Goal: Complete application form

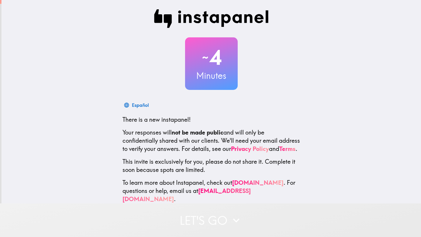
click at [201, 214] on button "Let's go" at bounding box center [210, 221] width 421 height 34
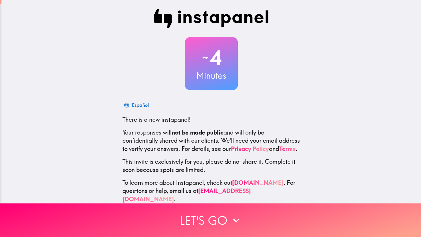
click at [370, 147] on div "~ 4 Minutes Español There is a new instapanel! Your responses will not be made …" at bounding box center [210, 106] width 419 height 213
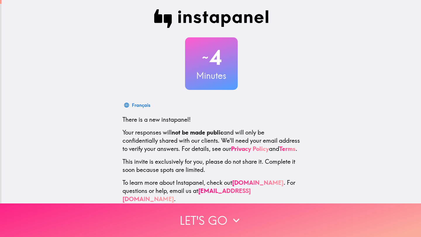
click at [240, 218] on icon "button" at bounding box center [236, 220] width 13 height 13
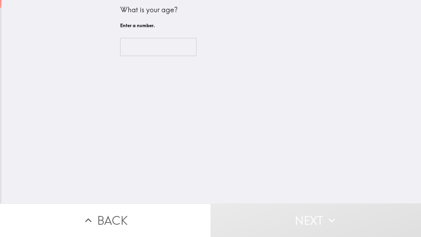
click at [154, 59] on div "​" at bounding box center [211, 47] width 182 height 32
click at [154, 51] on input "number" at bounding box center [158, 47] width 76 height 18
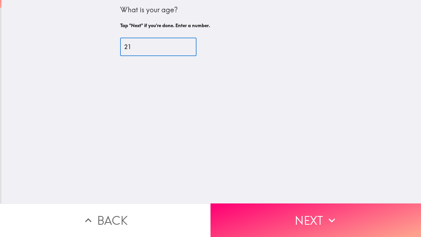
type input "21"
click at [294, 212] on button "Next" at bounding box center [315, 221] width 210 height 34
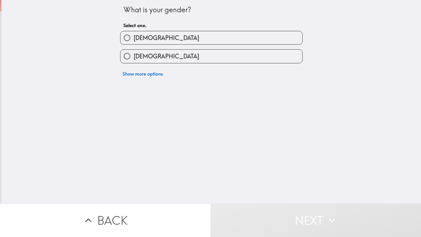
click at [153, 40] on label "[DEMOGRAPHIC_DATA]" at bounding box center [211, 37] width 182 height 13
click at [134, 40] on input "[DEMOGRAPHIC_DATA]" at bounding box center [126, 37] width 13 height 13
radio input "true"
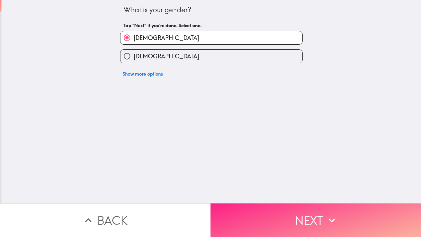
click at [275, 229] on button "Next" at bounding box center [315, 221] width 210 height 34
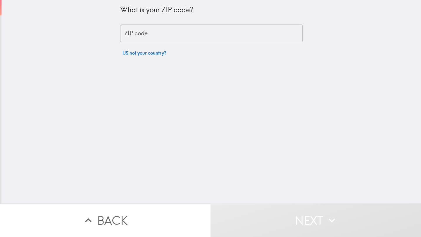
click at [152, 42] on div "What is your ZIP code? ZIP code ZIP code US not your country?" at bounding box center [211, 29] width 182 height 59
click at [153, 42] on input "ZIP code" at bounding box center [211, 34] width 182 height 18
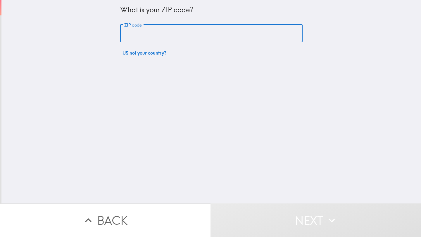
type input "10451"
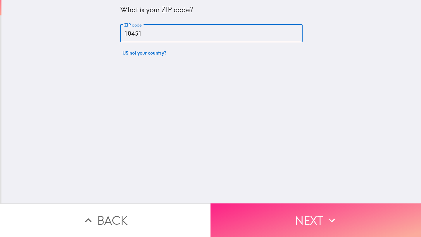
click at [311, 212] on button "Next" at bounding box center [315, 221] width 210 height 34
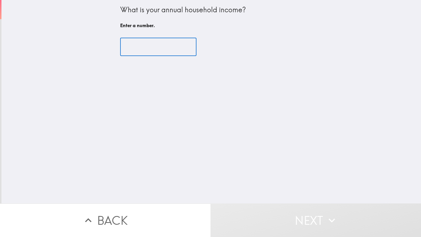
click at [151, 55] on input "number" at bounding box center [158, 47] width 76 height 18
type input "5"
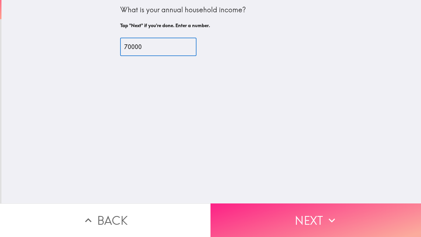
type input "70000"
click at [279, 236] on button "Next" at bounding box center [315, 221] width 210 height 34
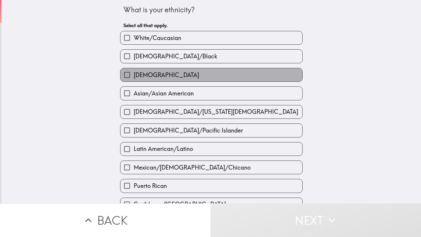
click at [175, 74] on label "[DEMOGRAPHIC_DATA]" at bounding box center [211, 74] width 182 height 13
click at [134, 74] on input "[DEMOGRAPHIC_DATA]" at bounding box center [126, 74] width 13 height 13
checkbox input "true"
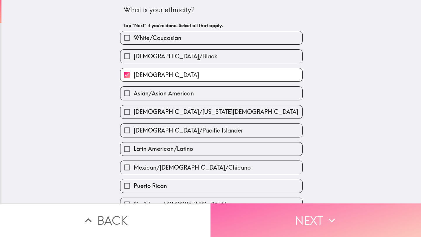
click at [279, 221] on button "Next" at bounding box center [315, 221] width 210 height 34
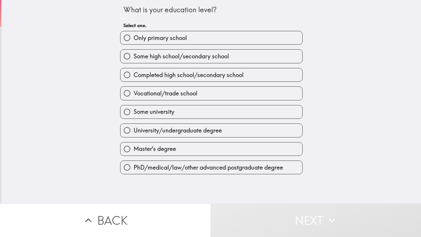
click at [166, 62] on label "Some high school/secondary school" at bounding box center [211, 56] width 182 height 13
click at [134, 62] on input "Some high school/secondary school" at bounding box center [126, 56] width 13 height 13
radio input "true"
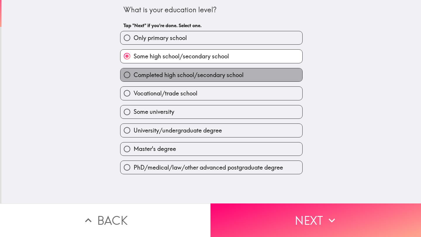
click at [167, 72] on span "Completed high school/secondary school" at bounding box center [189, 75] width 110 height 8
click at [134, 72] on input "Completed high school/secondary school" at bounding box center [126, 74] width 13 height 13
radio input "true"
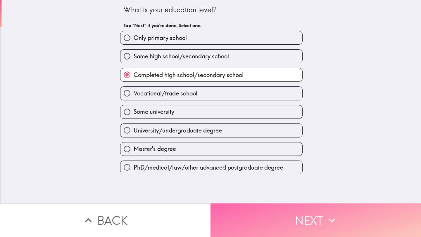
click at [259, 212] on button "Next" at bounding box center [315, 221] width 210 height 34
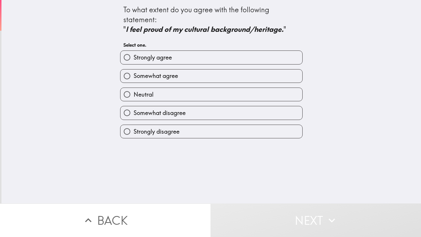
click at [146, 57] on span "Strongly agree" at bounding box center [153, 57] width 38 height 8
click at [134, 57] on input "Strongly agree" at bounding box center [126, 57] width 13 height 13
radio input "true"
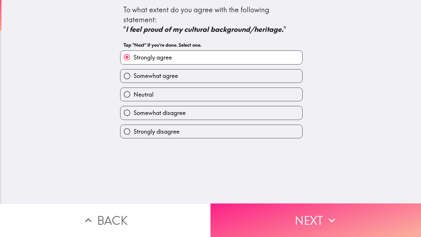
click at [263, 215] on button "Next" at bounding box center [315, 221] width 210 height 34
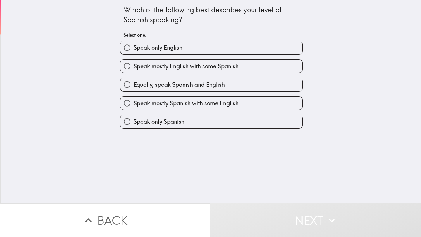
click at [170, 87] on span "Equally, speak Spanish and English" at bounding box center [179, 85] width 91 height 8
click at [134, 87] on input "Equally, speak Spanish and English" at bounding box center [126, 84] width 13 height 13
radio input "true"
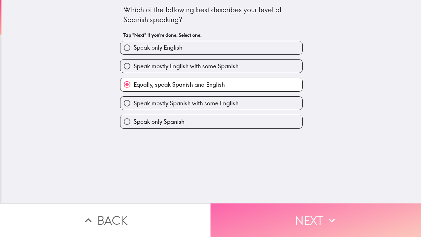
click at [264, 220] on button "Next" at bounding box center [315, 221] width 210 height 34
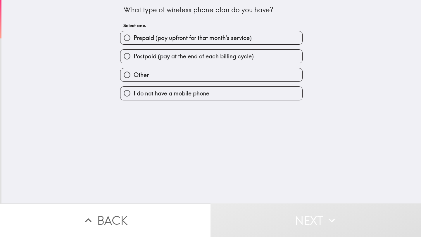
click at [173, 33] on label "Prepaid (pay upfront for that month's service)" at bounding box center [211, 37] width 182 height 13
click at [134, 33] on input "Prepaid (pay upfront for that month's service)" at bounding box center [126, 37] width 13 height 13
radio input "true"
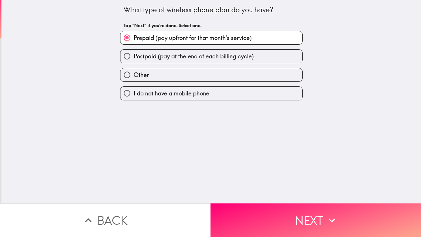
click at [278, 225] on button "Next" at bounding box center [315, 221] width 210 height 34
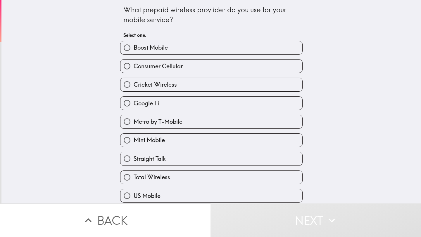
click at [335, 120] on div "What prepaid wireless prov ider do you use for your mobile service? Select one.…" at bounding box center [210, 102] width 419 height 204
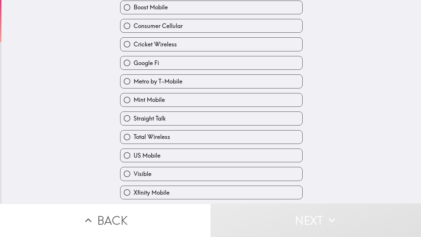
scroll to position [58, 0]
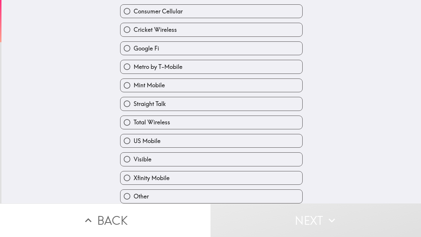
click at [145, 195] on span "Other" at bounding box center [141, 197] width 15 height 8
click at [134, 195] on input "Other" at bounding box center [126, 196] width 13 height 13
radio input "true"
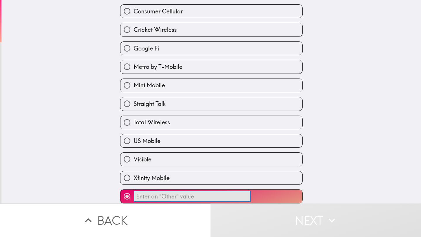
click at [178, 193] on input "​" at bounding box center [192, 196] width 117 height 11
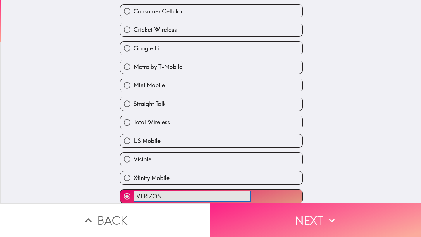
type input "VERIZON"
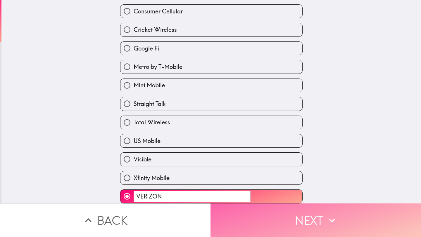
click at [281, 215] on button "Next" at bounding box center [315, 221] width 210 height 34
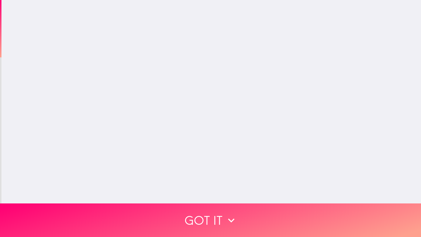
scroll to position [0, 0]
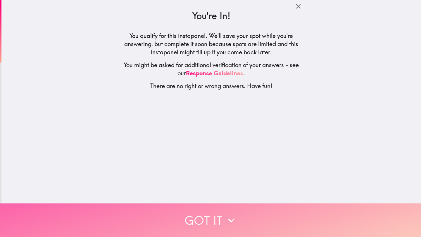
click at [236, 227] on button "Got it" at bounding box center [210, 221] width 421 height 34
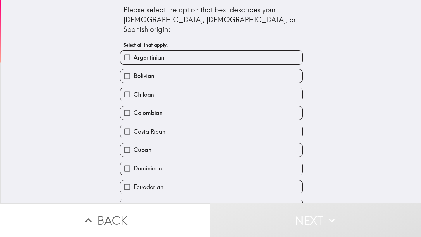
click at [353, 162] on div "Please select the option that best describes your [DEMOGRAPHIC_DATA], [DEMOGRAP…" at bounding box center [210, 102] width 419 height 204
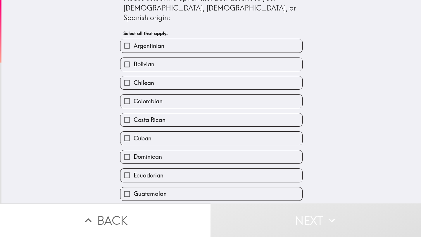
click at [354, 162] on div "Please select the option that best describes your [DEMOGRAPHIC_DATA], [DEMOGRAP…" at bounding box center [210, 90] width 419 height 204
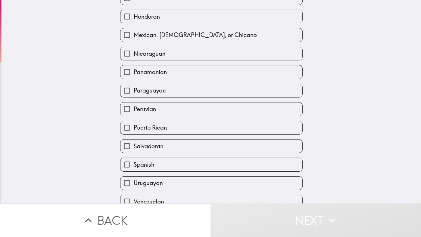
scroll to position [222, 0]
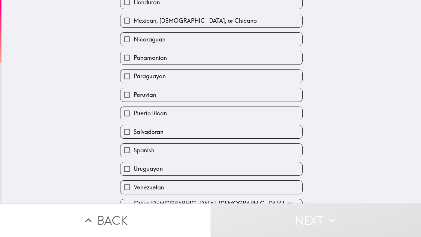
click at [163, 114] on label "Puerto Rican" at bounding box center [211, 113] width 182 height 13
click at [134, 114] on input "Puerto Rican" at bounding box center [126, 113] width 13 height 13
checkbox input "true"
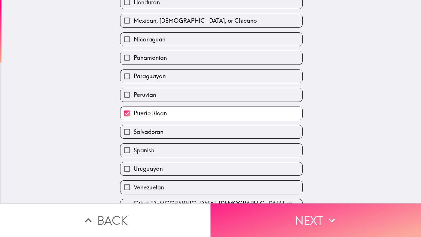
click at [271, 229] on button "Next" at bounding box center [315, 221] width 210 height 34
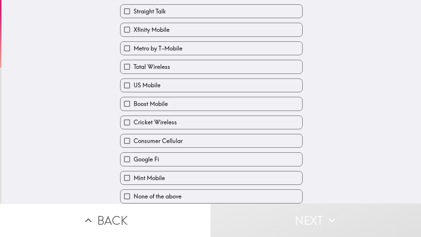
scroll to position [58, 0]
click at [358, 139] on div "Which of the following Prepaid Wireless brands are you aware of? Select all tha…" at bounding box center [210, 47] width 419 height 204
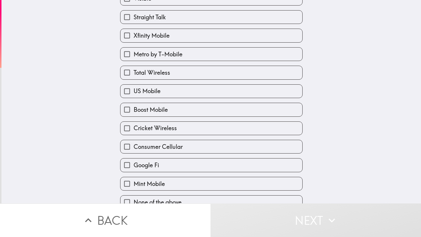
scroll to position [46, 0]
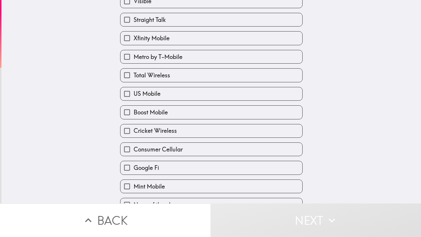
click at [139, 76] on span "Total Wireless" at bounding box center [152, 75] width 37 height 8
click at [134, 76] on input "Total Wireless" at bounding box center [126, 75] width 13 height 13
checkbox input "true"
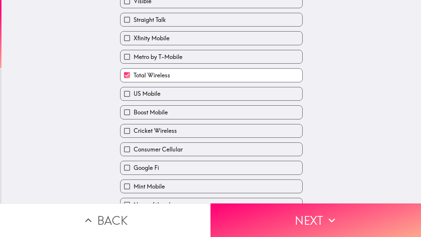
click at [146, 55] on span "Metro by T-Mobile" at bounding box center [158, 57] width 49 height 8
click at [134, 55] on input "Metro by T-Mobile" at bounding box center [126, 56] width 13 height 13
checkbox input "true"
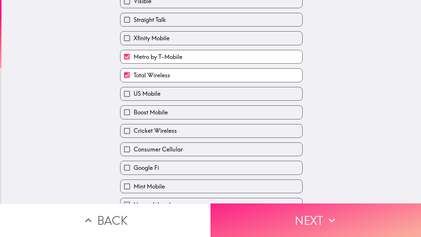
click at [259, 217] on button "Next" at bounding box center [315, 221] width 210 height 34
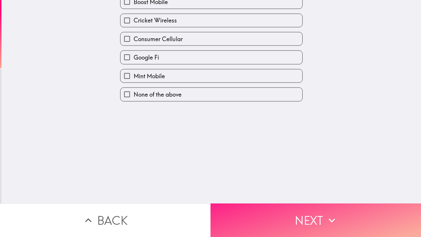
scroll to position [0, 0]
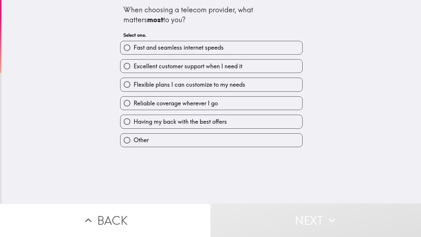
click at [183, 53] on label "Fast and seamless internet speeds" at bounding box center [211, 47] width 182 height 13
click at [134, 53] on input "Fast and seamless internet speeds" at bounding box center [126, 47] width 13 height 13
radio input "true"
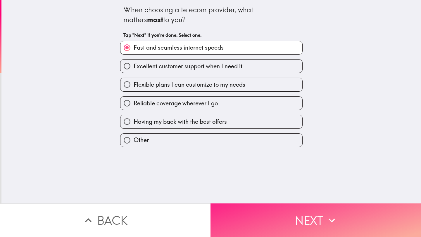
click at [263, 219] on button "Next" at bounding box center [315, 221] width 210 height 34
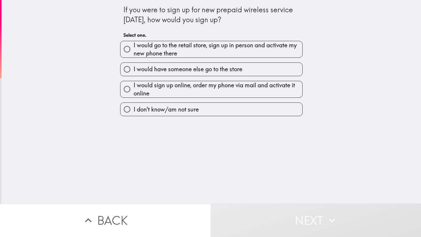
click at [193, 48] on span "I would go to the retail store, sign up in person and activate my new phone the…" at bounding box center [218, 49] width 169 height 16
click at [134, 48] on input "I would go to the retail store, sign up in person and activate my new phone the…" at bounding box center [126, 49] width 13 height 13
radio input "true"
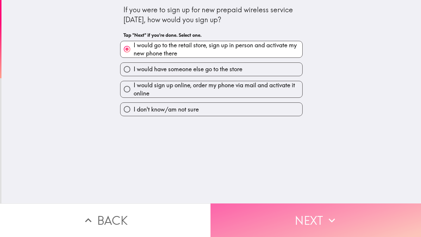
click at [280, 214] on button "Next" at bounding box center [315, 221] width 210 height 34
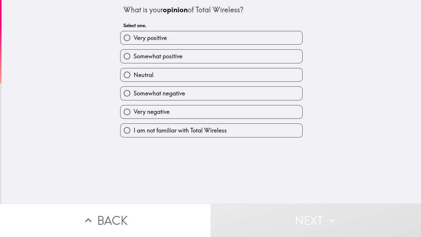
click at [199, 52] on label "Somewhat positive" at bounding box center [211, 56] width 182 height 13
click at [134, 52] on input "Somewhat positive" at bounding box center [126, 56] width 13 height 13
radio input "true"
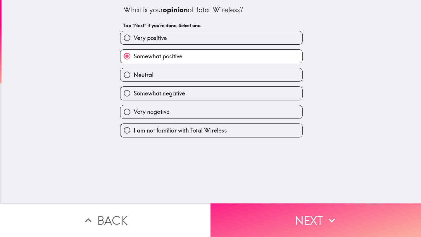
click at [311, 237] on button "Next" at bounding box center [315, 221] width 210 height 34
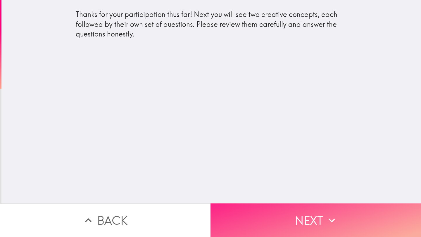
click at [301, 212] on button "Next" at bounding box center [315, 221] width 210 height 34
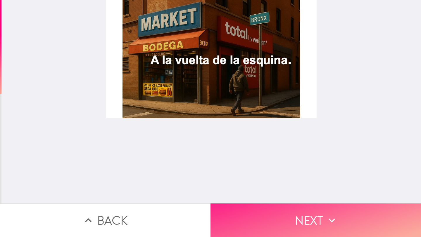
click at [285, 220] on button "Next" at bounding box center [315, 221] width 210 height 34
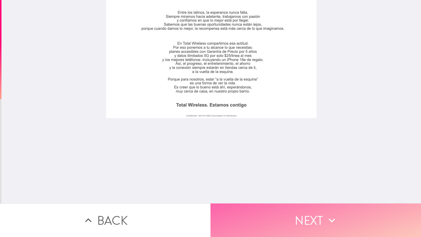
click at [302, 210] on button "Next" at bounding box center [315, 221] width 210 height 34
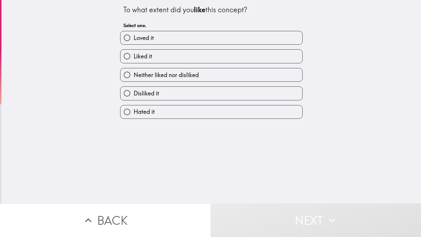
click at [186, 41] on label "Loved it" at bounding box center [211, 37] width 182 height 13
click at [134, 41] on input "Loved it" at bounding box center [126, 37] width 13 height 13
radio input "true"
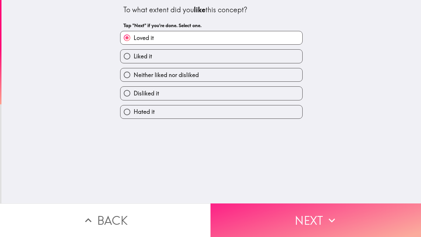
click at [289, 212] on button "Next" at bounding box center [315, 221] width 210 height 34
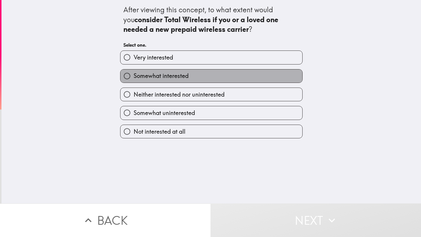
click at [178, 76] on span "Somewhat interested" at bounding box center [161, 76] width 55 height 8
click at [134, 76] on input "Somewhat interested" at bounding box center [126, 76] width 13 height 13
radio input "true"
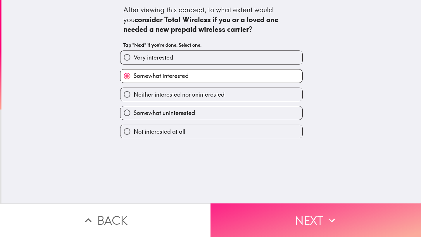
click at [278, 213] on button "Next" at bounding box center [315, 221] width 210 height 34
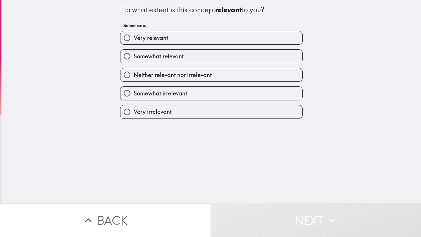
click at [209, 47] on div "Somewhat relevant" at bounding box center [208, 54] width 187 height 18
click at [236, 31] on label "Very relevant" at bounding box center [211, 37] width 182 height 13
click at [134, 31] on input "Very relevant" at bounding box center [126, 37] width 13 height 13
radio input "true"
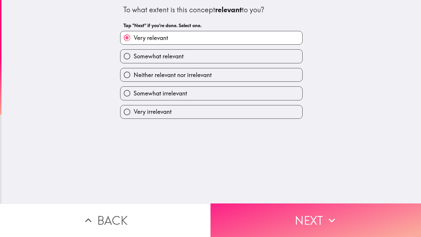
click at [288, 211] on button "Next" at bounding box center [315, 221] width 210 height 34
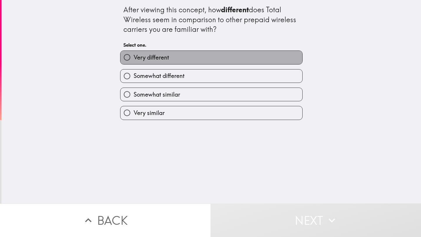
click at [165, 53] on label "Very different" at bounding box center [211, 57] width 182 height 13
click at [134, 53] on input "Very different" at bounding box center [126, 57] width 13 height 13
radio input "true"
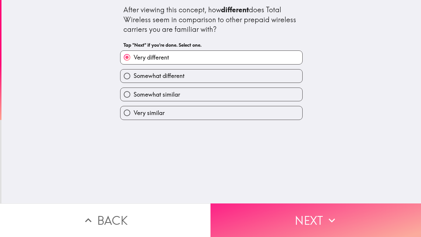
click at [292, 214] on button "Next" at bounding box center [315, 221] width 210 height 34
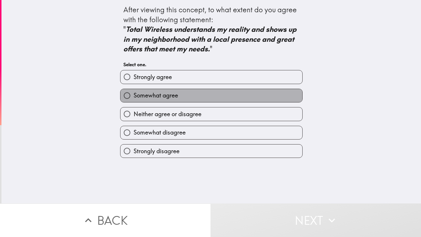
click at [186, 101] on label "Somewhat agree" at bounding box center [211, 95] width 182 height 13
click at [134, 101] on input "Somewhat agree" at bounding box center [126, 95] width 13 height 13
radio input "true"
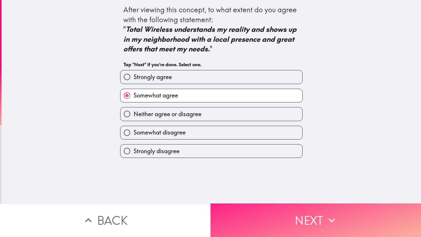
click at [265, 222] on button "Next" at bounding box center [315, 221] width 210 height 34
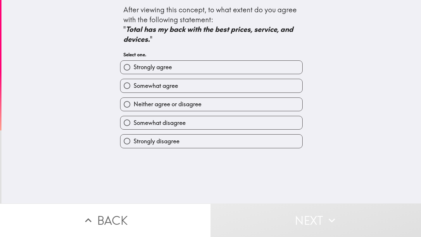
click at [210, 76] on div "Somewhat agree" at bounding box center [208, 83] width 187 height 18
click at [211, 72] on label "Strongly agree" at bounding box center [211, 67] width 182 height 13
click at [134, 72] on input "Strongly agree" at bounding box center [126, 67] width 13 height 13
radio input "true"
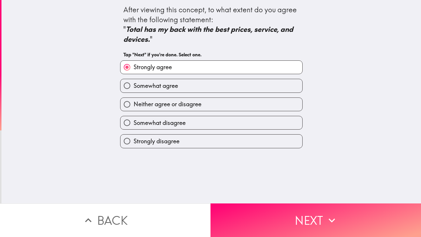
click at [267, 200] on div "After viewing this concept, to what extent do you agree with the following stat…" at bounding box center [210, 102] width 419 height 204
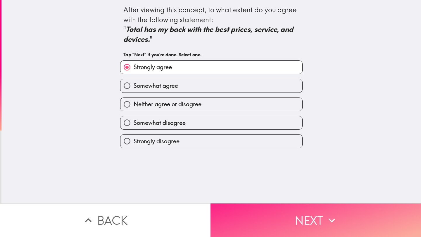
click at [269, 215] on button "Next" at bounding box center [315, 221] width 210 height 34
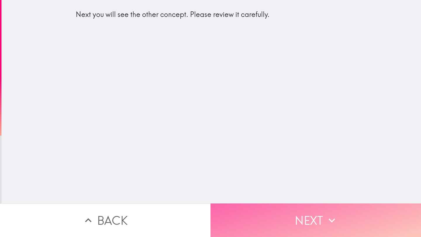
click at [281, 217] on button "Next" at bounding box center [315, 221] width 210 height 34
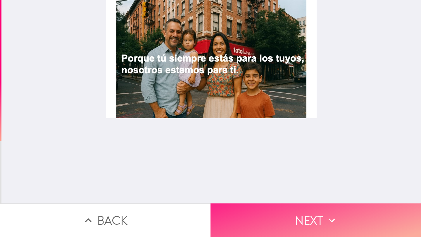
click at [278, 227] on button "Next" at bounding box center [315, 221] width 210 height 34
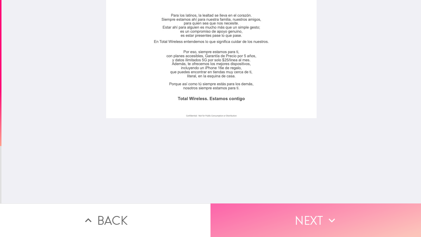
click at [266, 226] on button "Next" at bounding box center [315, 221] width 210 height 34
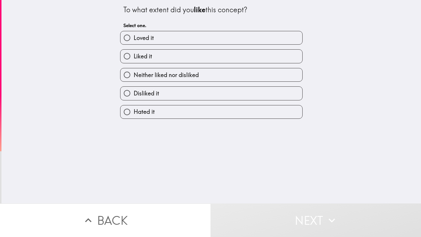
click at [184, 31] on div "Loved it" at bounding box center [211, 38] width 182 height 14
click at [206, 31] on div "Loved it" at bounding box center [211, 38] width 182 height 14
click at [209, 36] on label "Loved it" at bounding box center [211, 37] width 182 height 13
click at [134, 36] on input "Loved it" at bounding box center [126, 37] width 13 height 13
radio input "true"
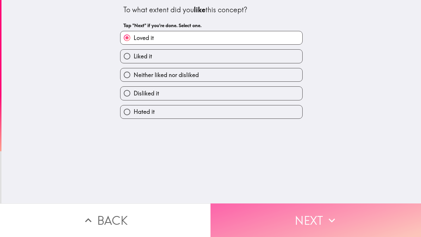
click at [295, 211] on button "Next" at bounding box center [315, 221] width 210 height 34
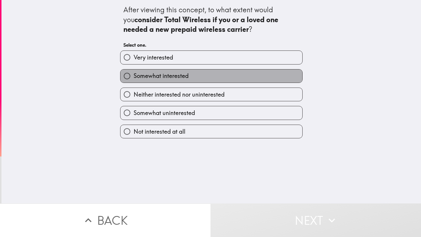
click at [194, 80] on label "Somewhat interested" at bounding box center [211, 76] width 182 height 13
click at [134, 80] on input "Somewhat interested" at bounding box center [126, 76] width 13 height 13
radio input "true"
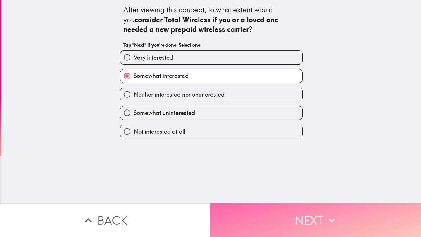
click at [273, 204] on button "Next" at bounding box center [315, 221] width 210 height 34
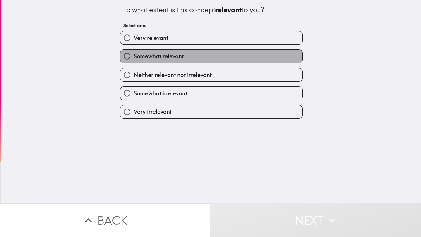
click at [191, 58] on label "Somewhat relevant" at bounding box center [211, 56] width 182 height 13
click at [134, 58] on input "Somewhat relevant" at bounding box center [126, 56] width 13 height 13
radio input "true"
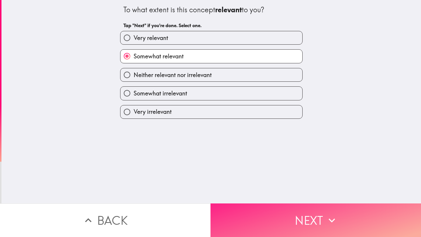
click at [279, 214] on button "Next" at bounding box center [315, 221] width 210 height 34
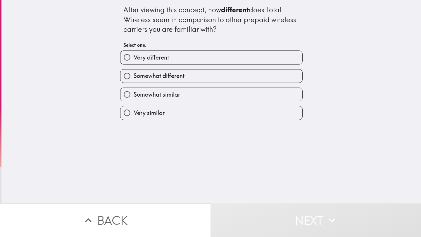
click at [206, 66] on div "Somewhat different" at bounding box center [208, 74] width 187 height 18
click at [207, 64] on div "Very different Somewhat different Somewhat similar Very similar" at bounding box center [208, 83] width 187 height 74
click at [208, 62] on label "Very different" at bounding box center [211, 57] width 182 height 13
click at [134, 62] on input "Very different" at bounding box center [126, 57] width 13 height 13
radio input "true"
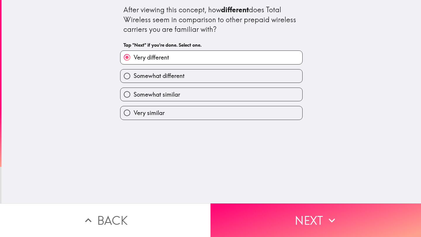
drag, startPoint x: 208, startPoint y: 61, endPoint x: 253, endPoint y: 197, distance: 143.4
click at [212, 73] on div "Very different Somewhat different Somewhat similar Very similar" at bounding box center [208, 83] width 187 height 74
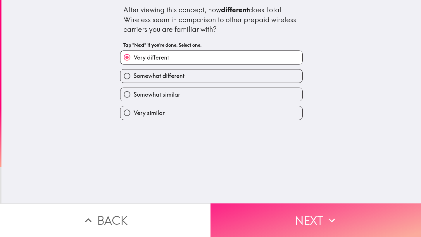
click at [260, 212] on button "Next" at bounding box center [315, 221] width 210 height 34
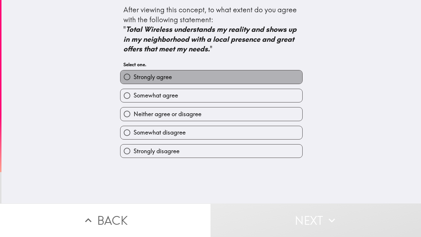
click at [208, 78] on label "Strongly agree" at bounding box center [211, 76] width 182 height 13
click at [134, 78] on input "Strongly agree" at bounding box center [126, 76] width 13 height 13
radio input "true"
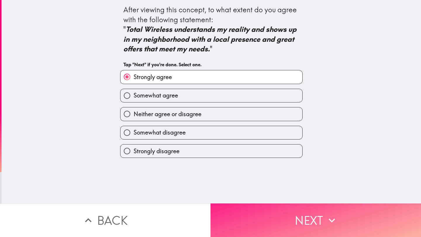
click at [266, 231] on button "Next" at bounding box center [315, 221] width 210 height 34
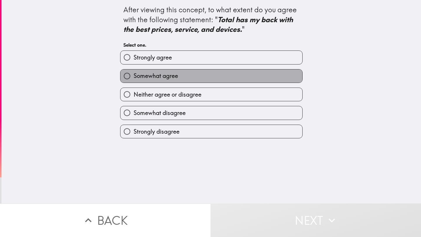
click at [195, 78] on label "Somewhat agree" at bounding box center [211, 76] width 182 height 13
click at [134, 78] on input "Somewhat agree" at bounding box center [126, 76] width 13 height 13
radio input "true"
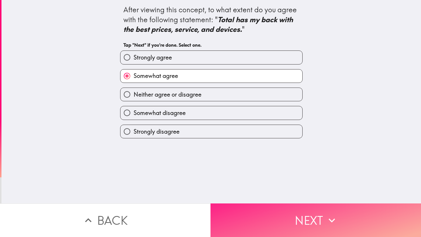
click at [290, 224] on button "Next" at bounding box center [315, 221] width 210 height 34
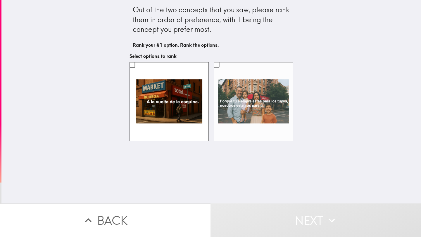
click at [243, 107] on label at bounding box center [253, 101] width 79 height 79
click at [223, 71] on input "checkbox" at bounding box center [216, 64] width 13 height 13
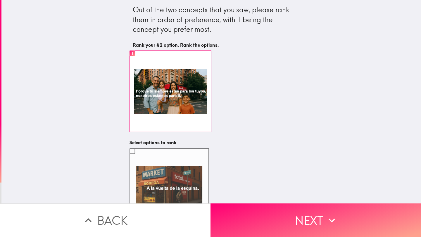
click at [195, 179] on label at bounding box center [168, 187] width 79 height 79
click at [139, 158] on input "checkbox" at bounding box center [132, 151] width 13 height 13
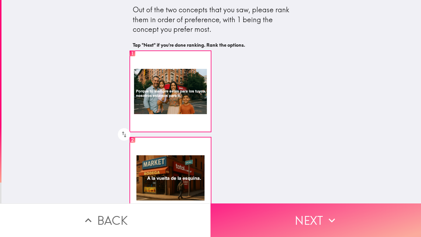
click at [278, 216] on button "Next" at bounding box center [315, 221] width 210 height 34
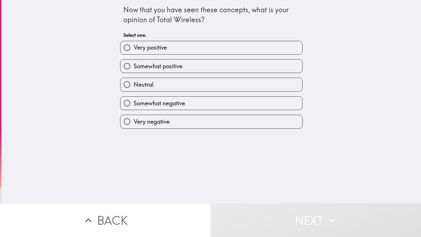
click at [207, 60] on label "Somewhat positive" at bounding box center [211, 66] width 182 height 13
click at [134, 60] on input "Somewhat positive" at bounding box center [126, 66] width 13 height 13
radio input "true"
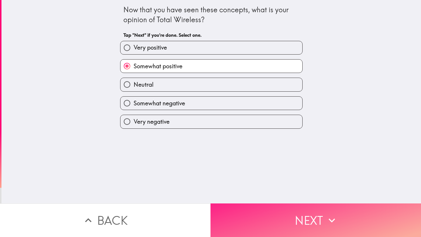
click at [288, 230] on button "Next" at bounding box center [315, 221] width 210 height 34
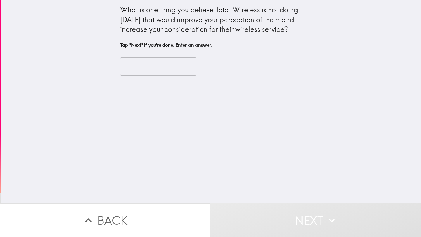
click at [164, 66] on input "text" at bounding box center [158, 67] width 76 height 18
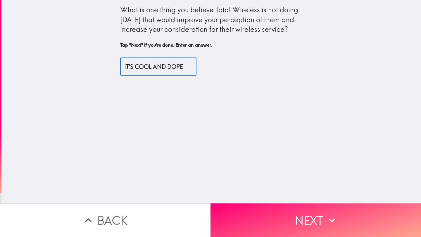
type input "IT'S COOL AND DOPE"
click at [266, 200] on div "What is one thing you believe Total Wireless is not doing [DATE] that would imp…" at bounding box center [210, 102] width 419 height 204
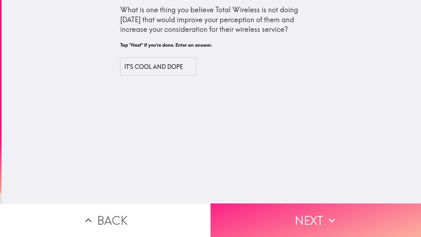
click at [275, 214] on button "Next" at bounding box center [315, 221] width 210 height 34
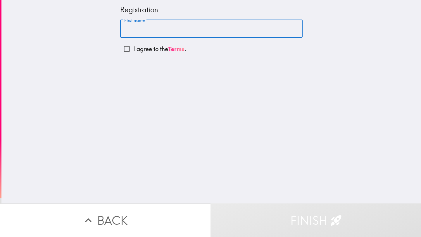
click at [157, 31] on input "First name" at bounding box center [211, 29] width 182 height 18
type input "[PERSON_NAME]"
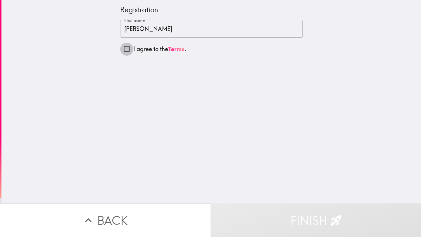
click at [126, 48] on input "I agree to the Terms ." at bounding box center [126, 48] width 13 height 13
checkbox input "true"
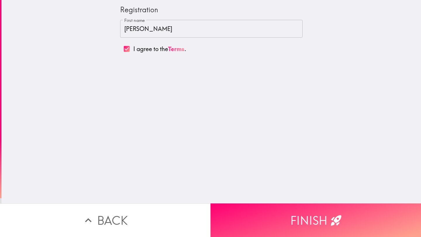
click at [159, 36] on input "[PERSON_NAME]" at bounding box center [211, 29] width 182 height 18
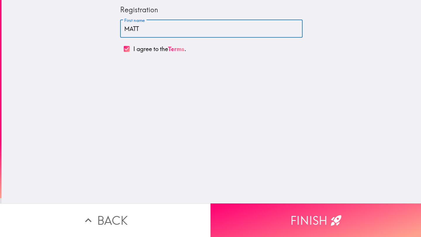
type input "MATT"
click at [306, 209] on button "Finish" at bounding box center [315, 221] width 210 height 34
